Goal: Transaction & Acquisition: Purchase product/service

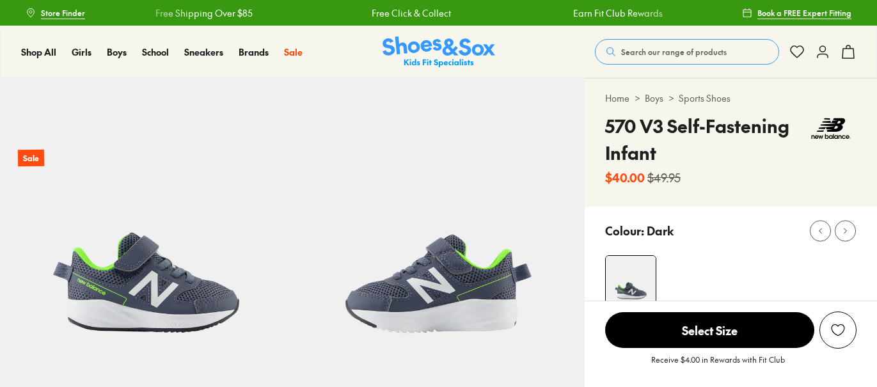
select select "*"
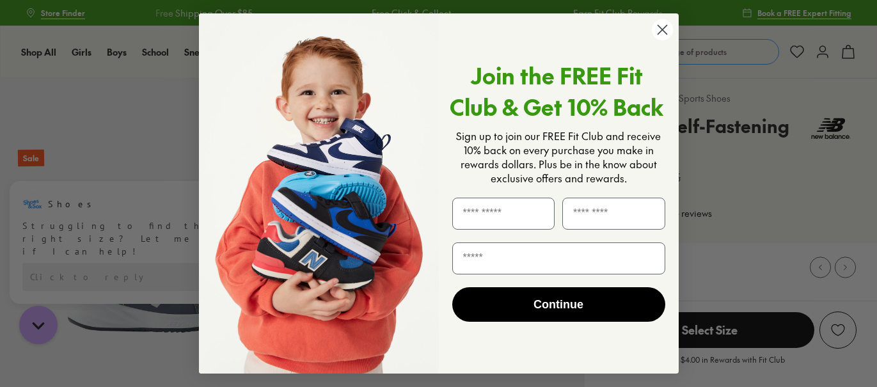
click at [659, 31] on circle "Close dialog" at bounding box center [661, 29] width 21 height 21
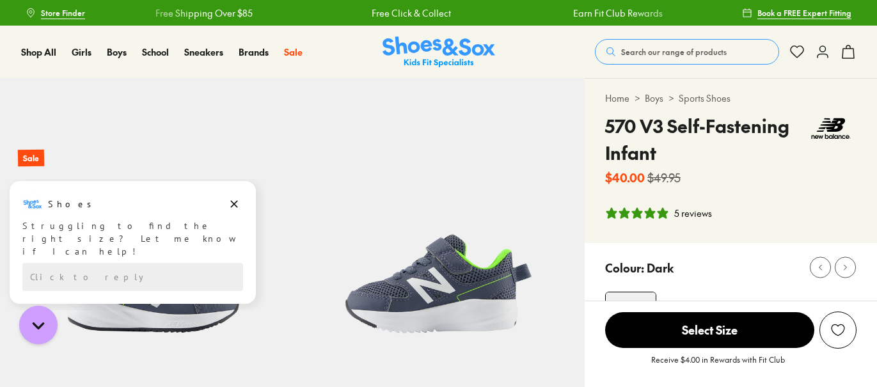
click at [675, 56] on span "Search our range of products" at bounding box center [674, 52] width 106 height 12
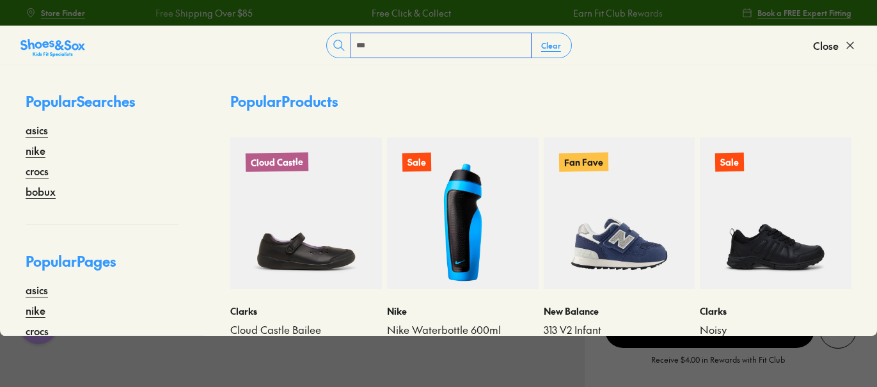
type input "***"
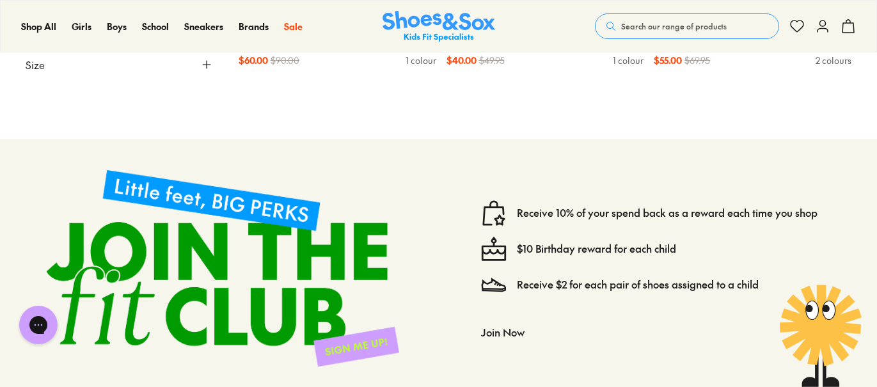
scroll to position [704, 0]
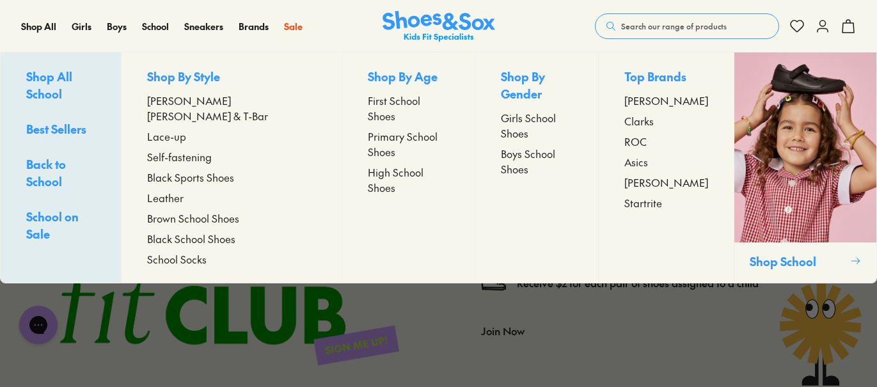
click at [210, 231] on span "Black School Shoes" at bounding box center [191, 238] width 88 height 15
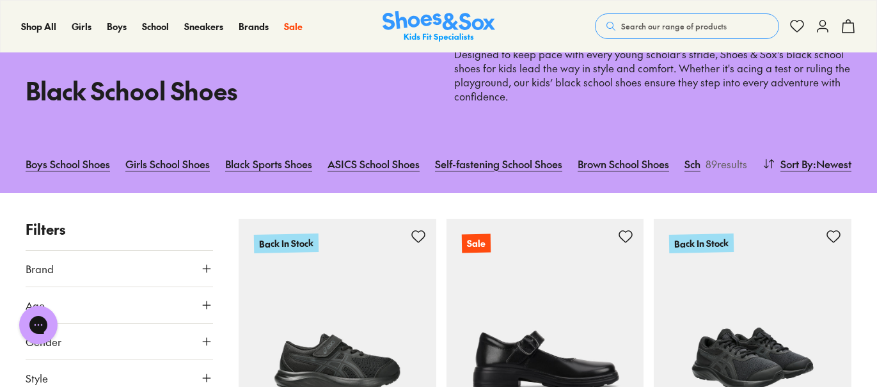
scroll to position [64, 0]
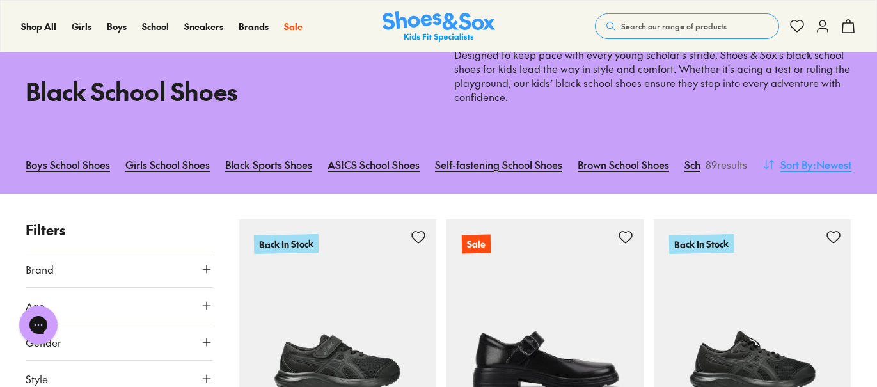
click at [833, 167] on span ": Newest" at bounding box center [832, 164] width 38 height 15
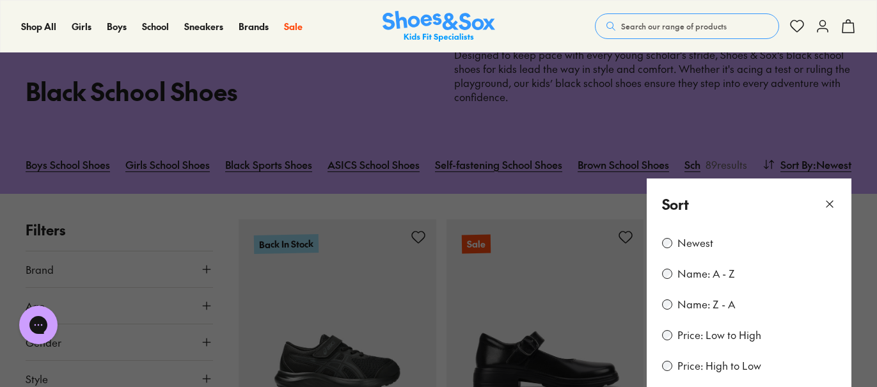
click at [714, 334] on label "Price: Low to High" at bounding box center [719, 335] width 84 height 14
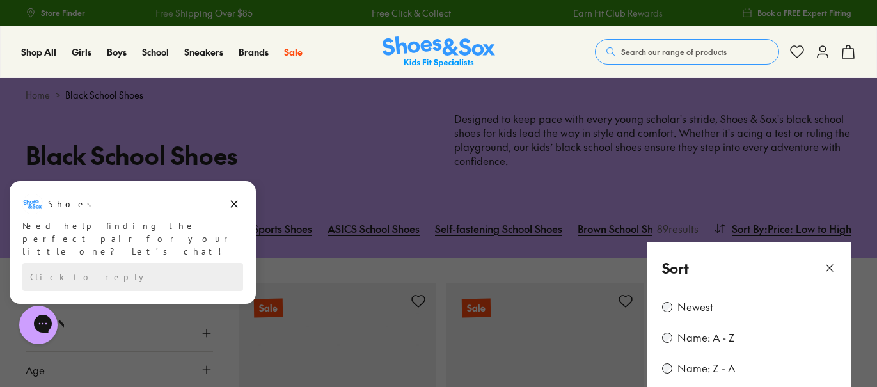
click at [830, 269] on icon at bounding box center [829, 268] width 13 height 13
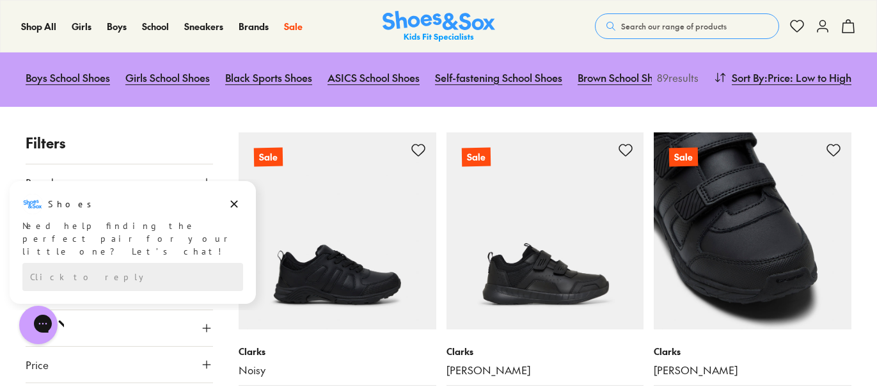
scroll to position [192, 0]
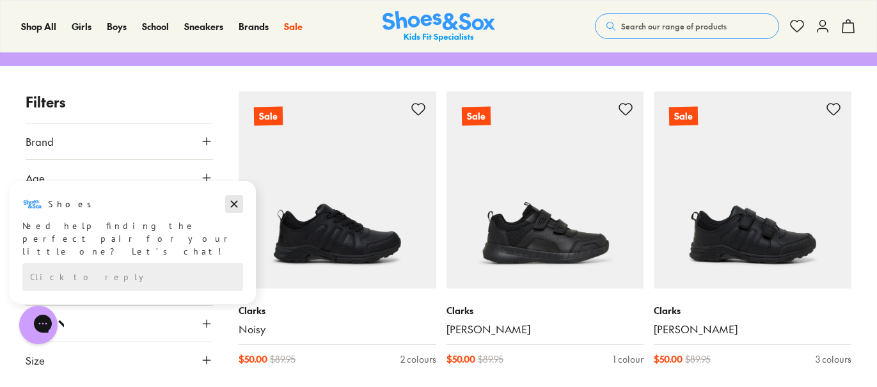
click at [235, 202] on icon "Dismiss campaign" at bounding box center [234, 203] width 13 height 15
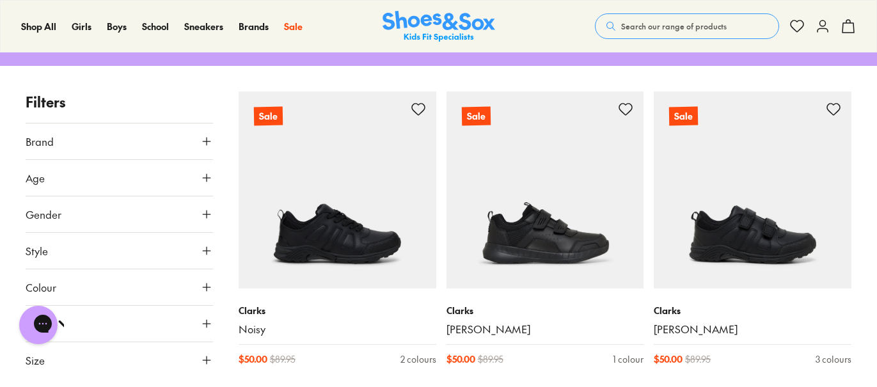
click at [117, 155] on button "Brand" at bounding box center [119, 141] width 187 height 36
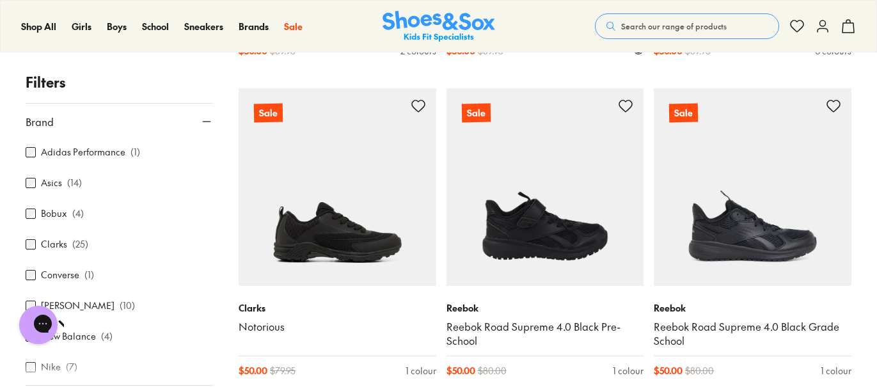
scroll to position [512, 0]
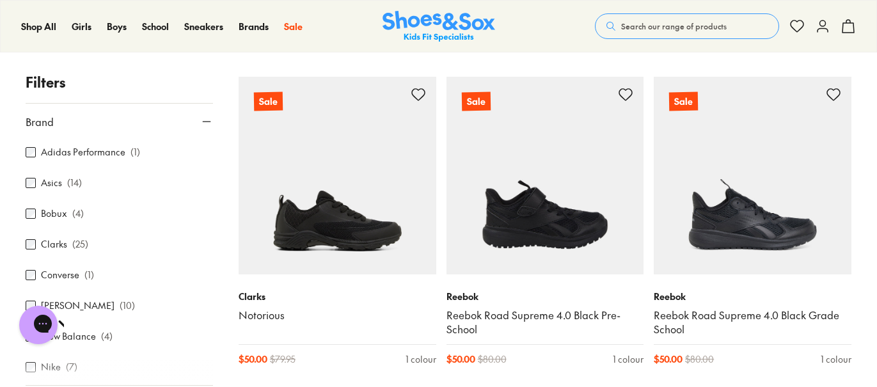
click at [139, 130] on button "Brand" at bounding box center [119, 122] width 187 height 36
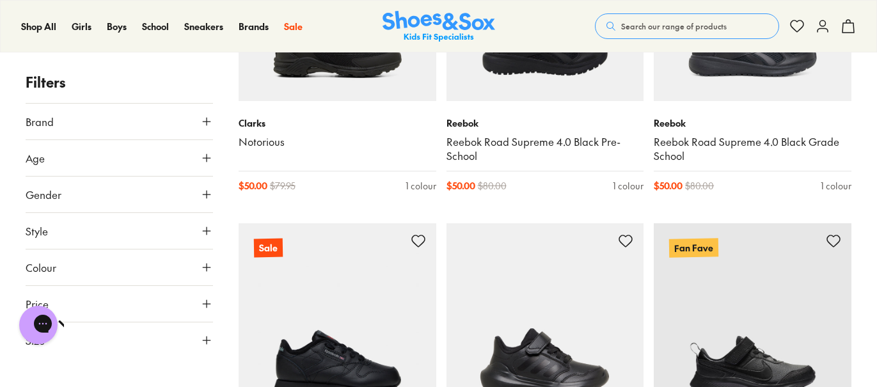
scroll to position [767, 0]
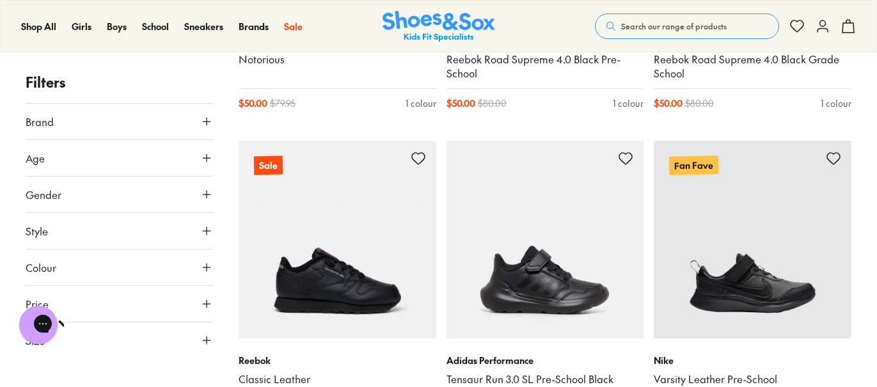
click at [142, 338] on button "Size" at bounding box center [119, 340] width 187 height 36
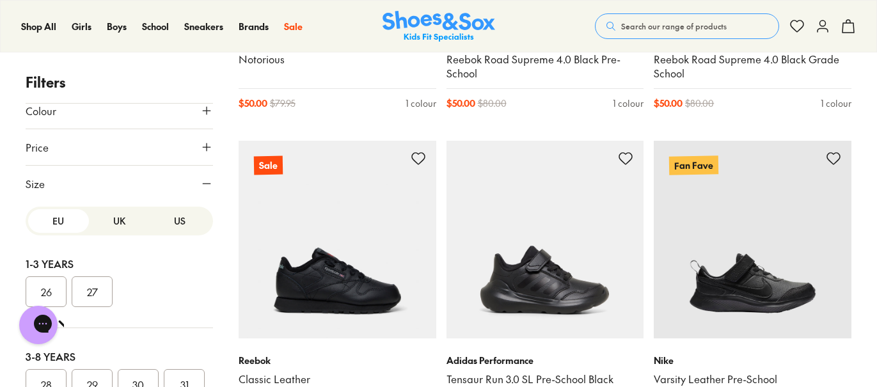
scroll to position [192, 0]
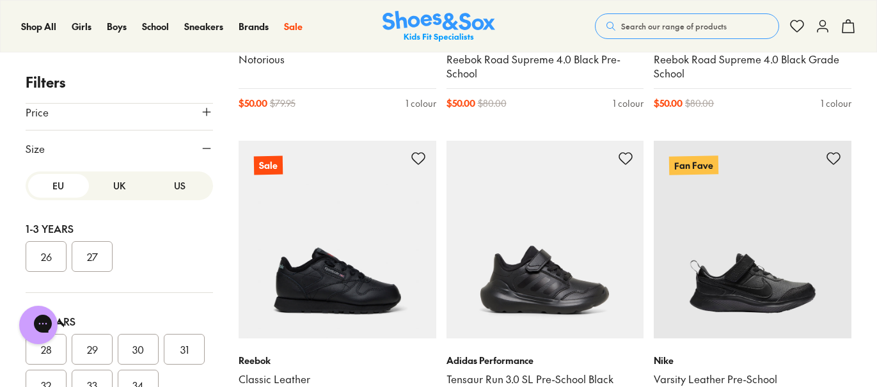
click at [177, 178] on button "US" at bounding box center [180, 186] width 61 height 24
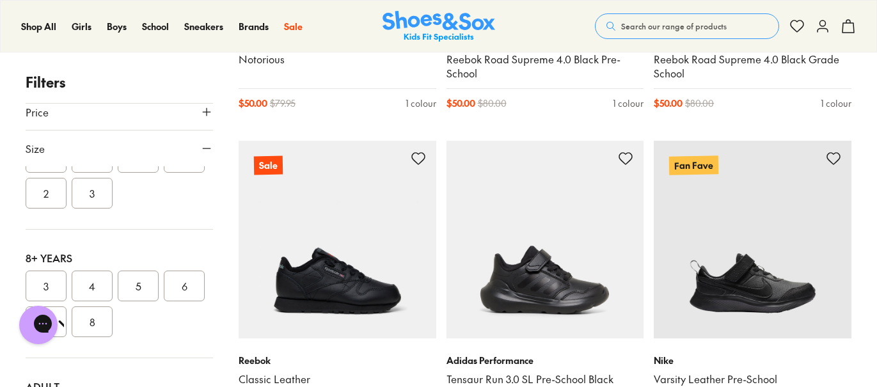
click at [113, 197] on button "3" at bounding box center [92, 193] width 41 height 31
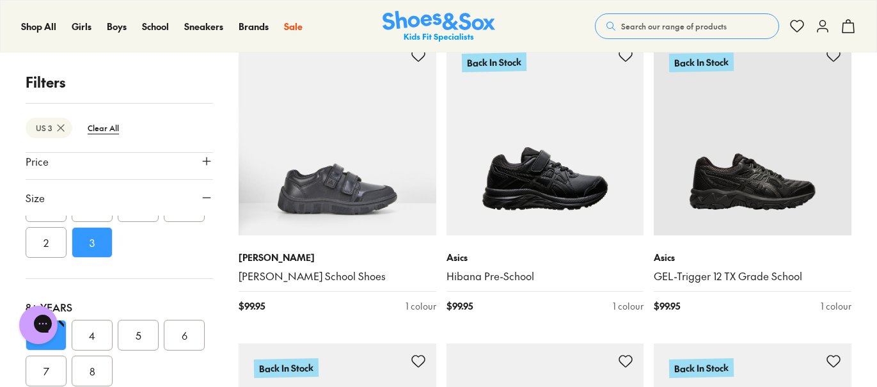
scroll to position [1535, 0]
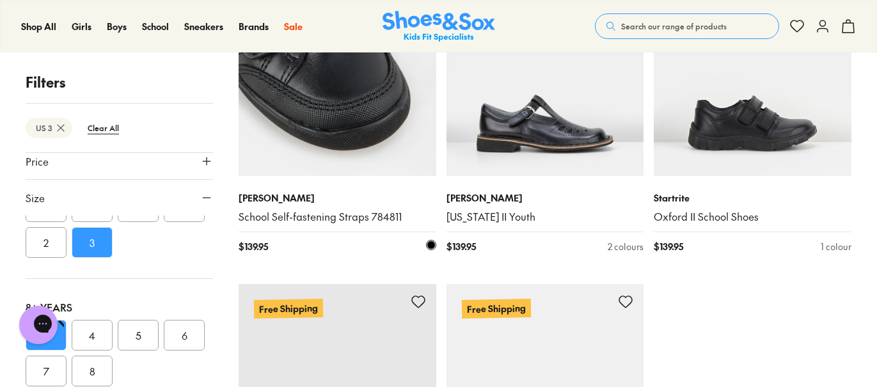
scroll to position [3134, 0]
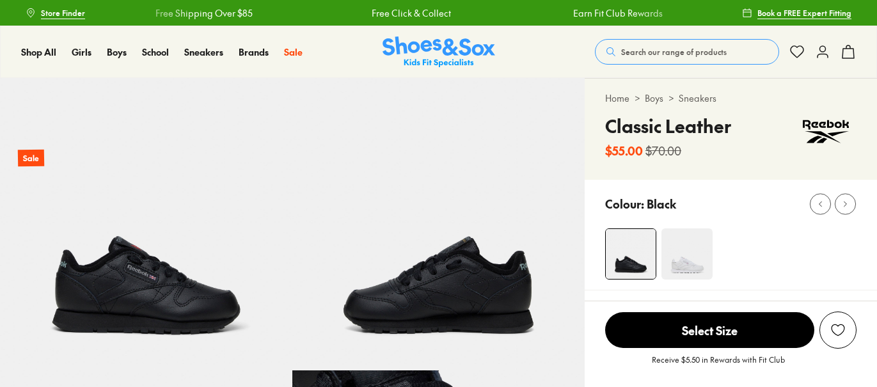
select select "*"
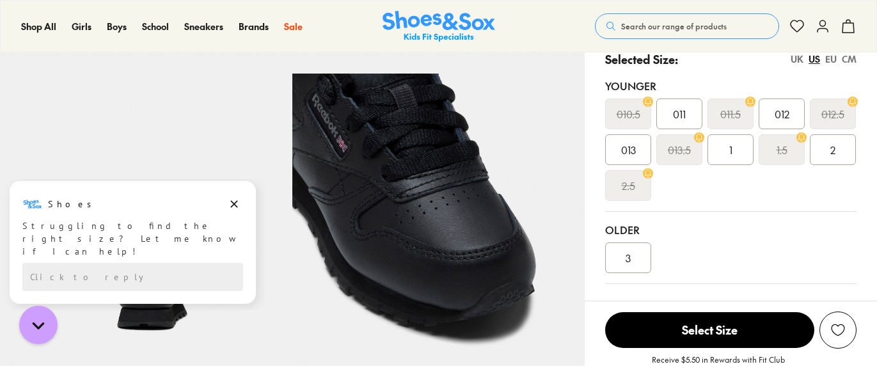
scroll to position [320, 0]
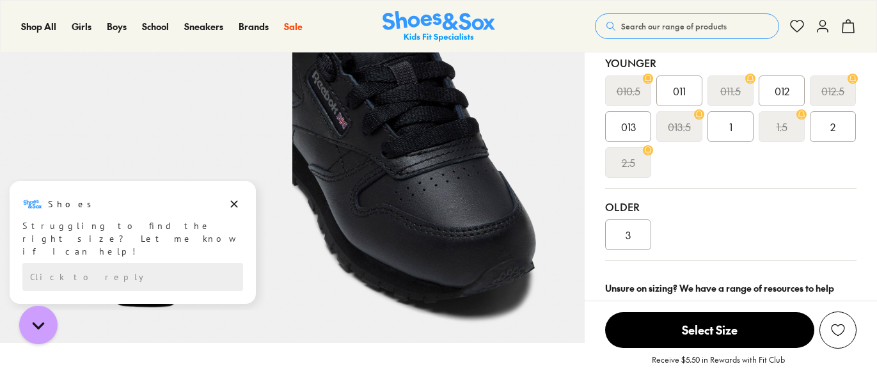
click at [640, 233] on div "3" at bounding box center [628, 234] width 46 height 31
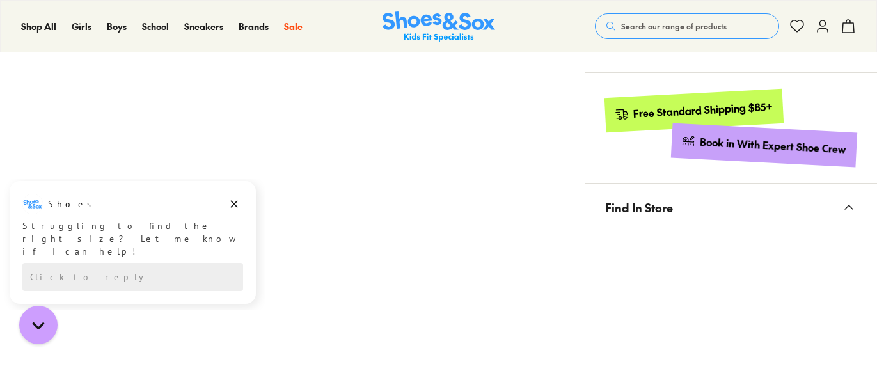
scroll to position [704, 0]
